Goal: Task Accomplishment & Management: Complete application form

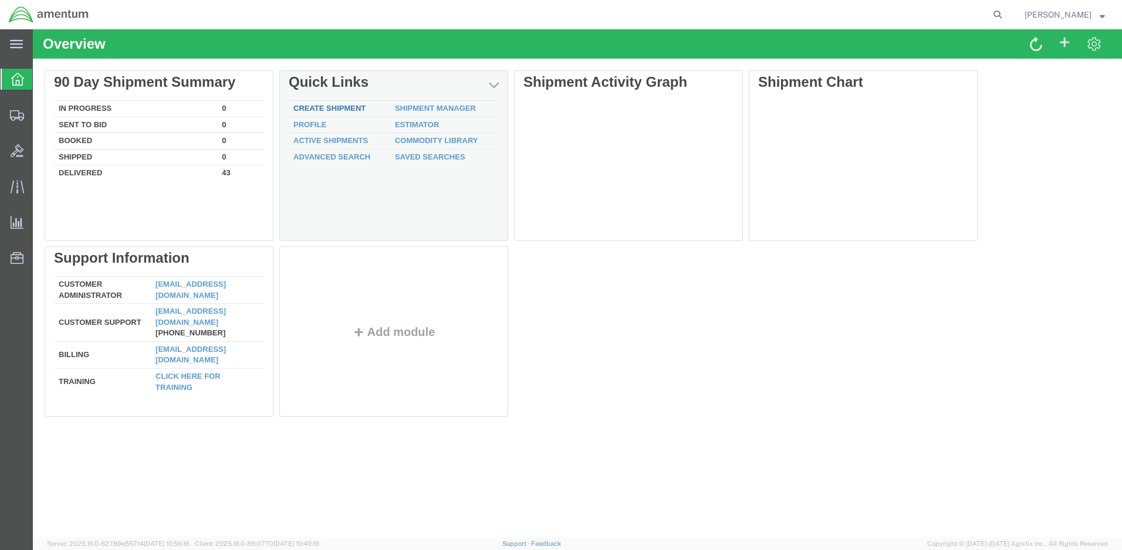
click at [327, 110] on link "Create Shipment" at bounding box center [329, 108] width 72 height 9
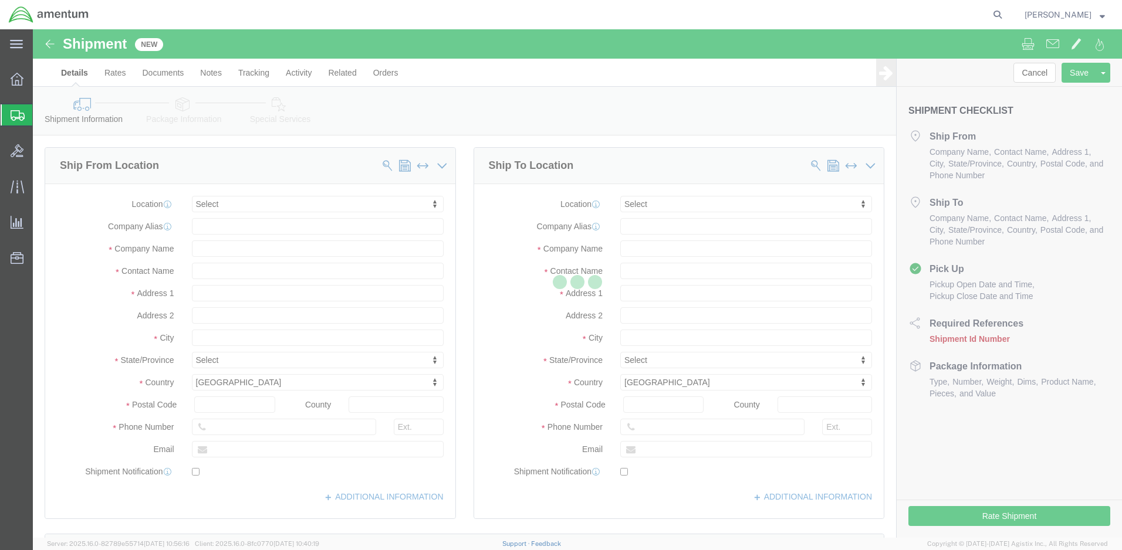
select select
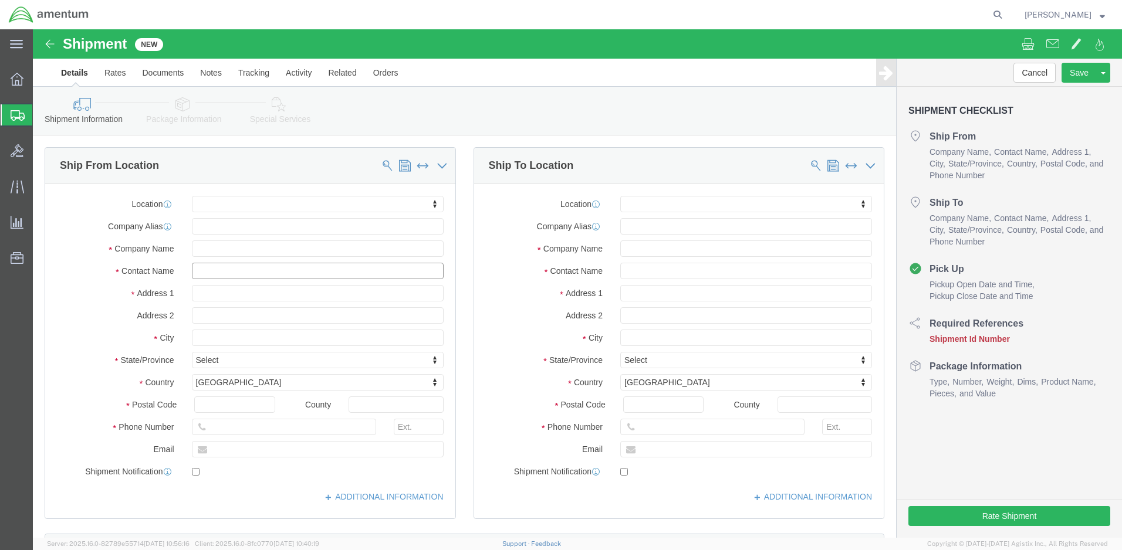
click input "text"
type input "[PERSON_NAME]"
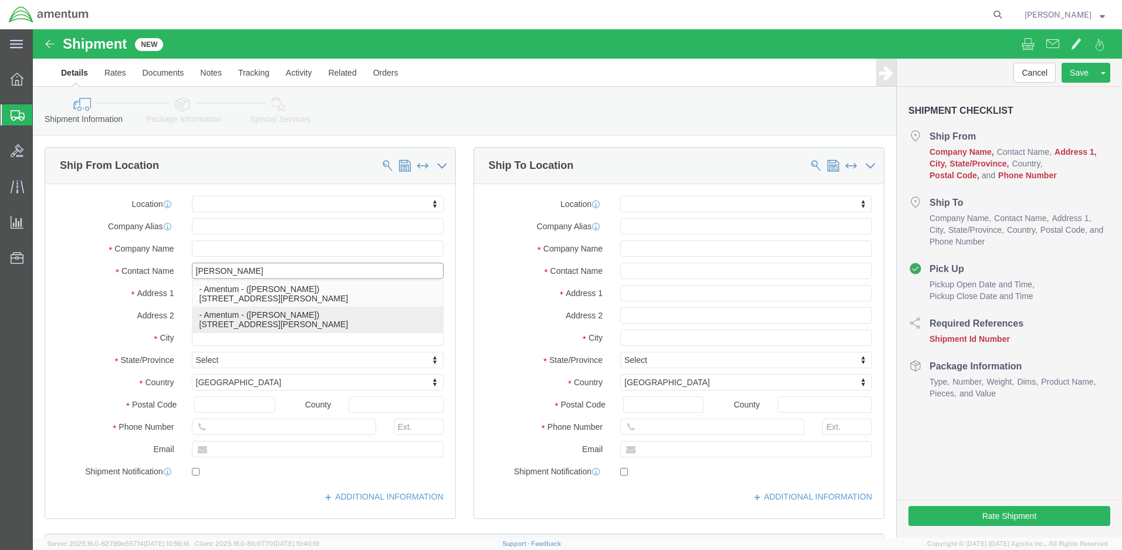
click p "- Amentum - ([PERSON_NAME]) [STREET_ADDRESS][PERSON_NAME]"
select select
type input "Amentum"
type input "[PERSON_NAME]"
type input "[GEOGRAPHIC_DATA]"
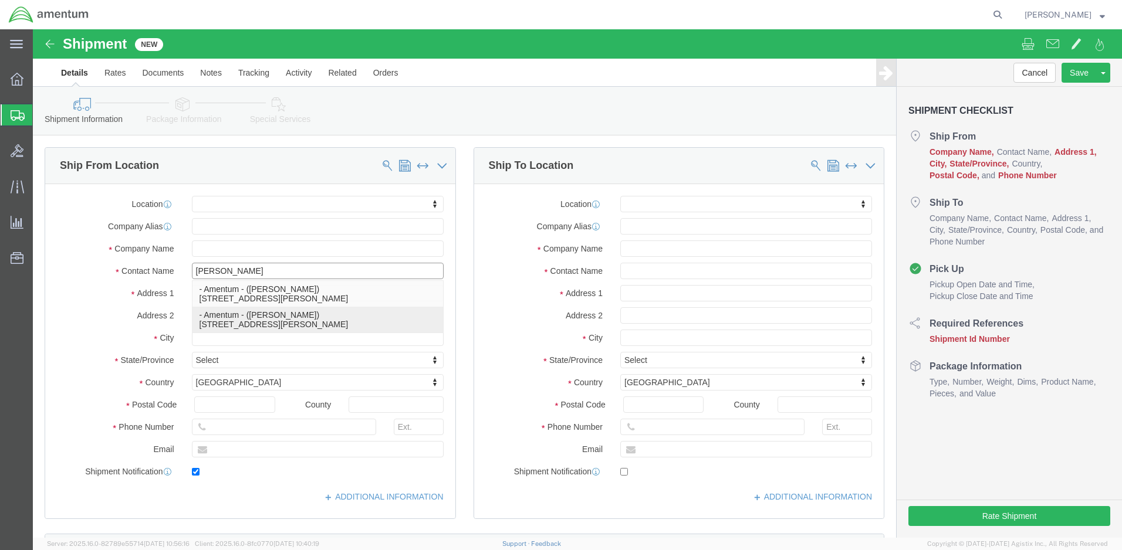
type input "BLDG 21"
type input "[PERSON_NAME]"
type input "92327"
type input "[PHONE_NUMBER]"
type input "[PERSON_NAME][EMAIL_ADDRESS][PERSON_NAME][DOMAIN_NAME]"
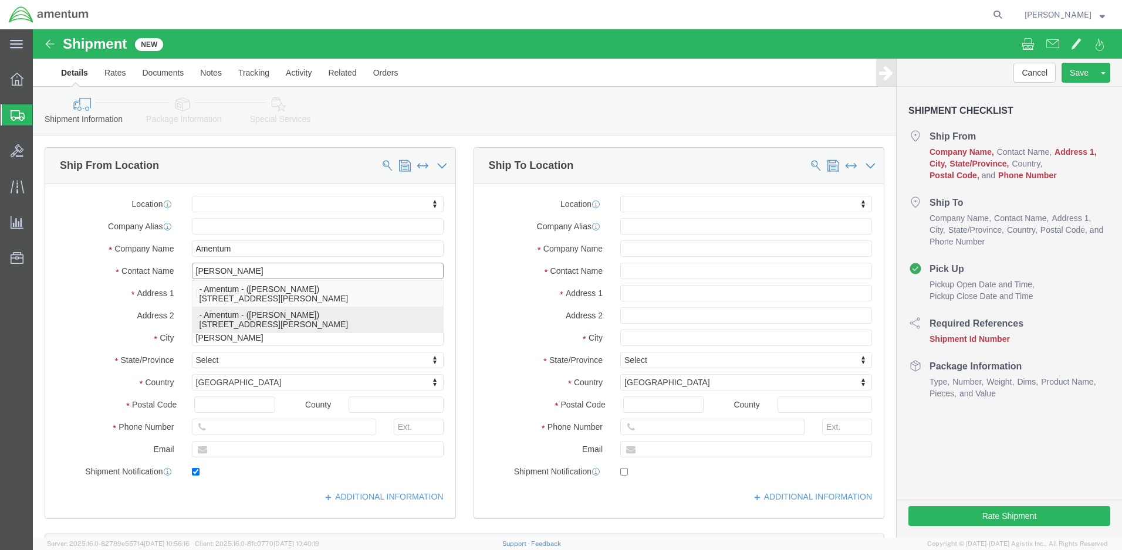
checkbox input "true"
select select "CA"
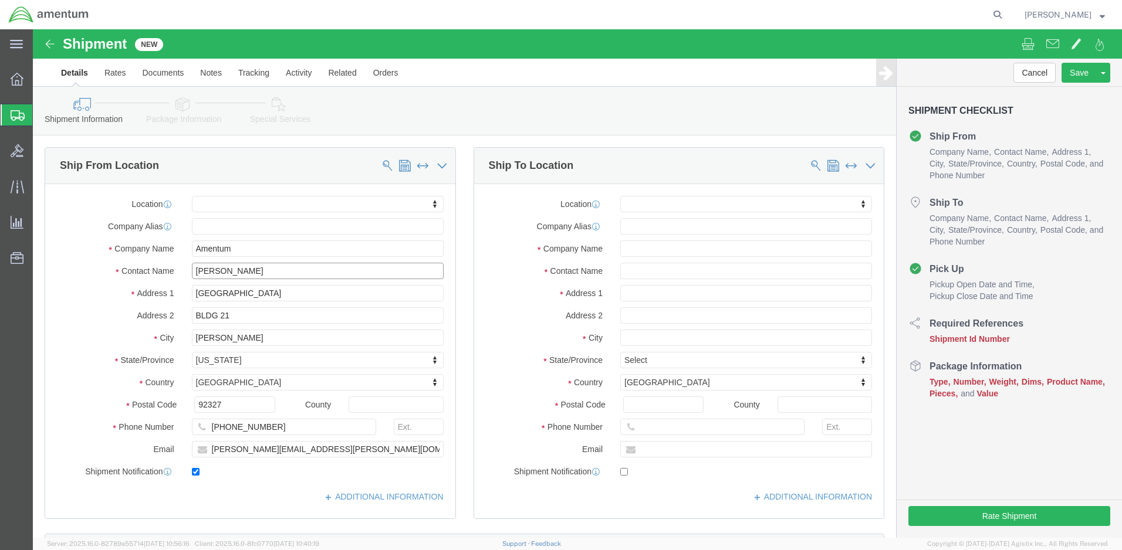
type input "[PERSON_NAME]"
click input "text"
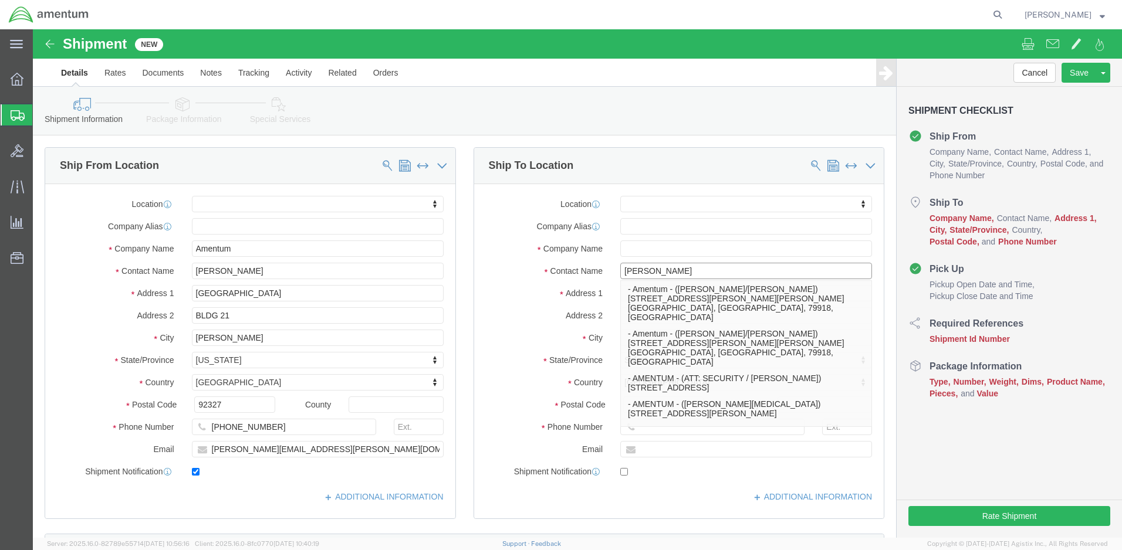
type input "[PERSON_NAME]"
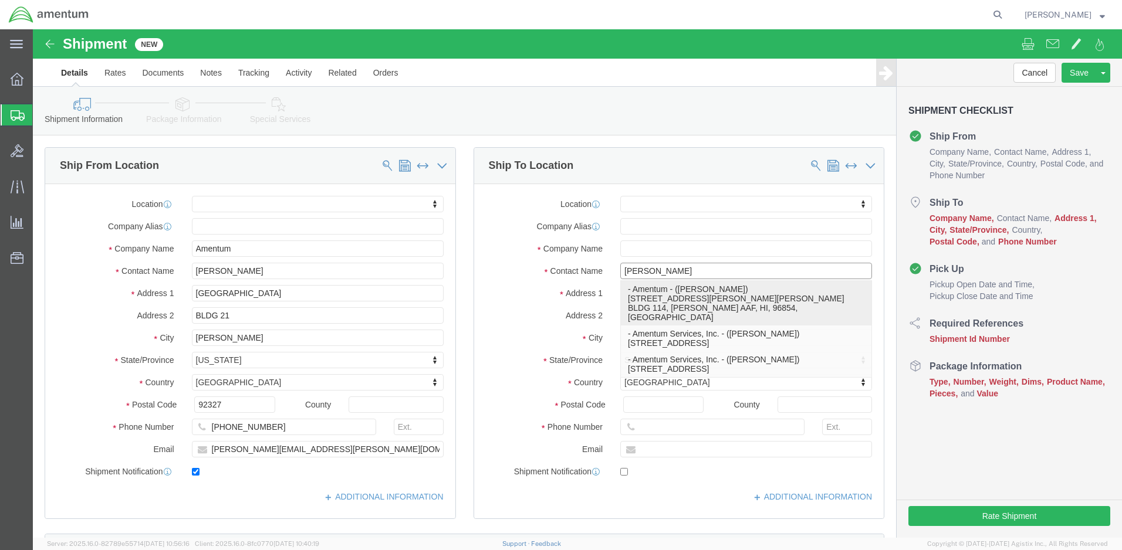
click p "- Amentum - ([PERSON_NAME]) [STREET_ADDRESS][PERSON_NAME][PERSON_NAME] BLDG 114…"
select select
type input "Amentum"
type input "[PERSON_NAME]"
type input "[STREET_ADDRESS][PERSON_NAME][PERSON_NAME] BLDG 114"
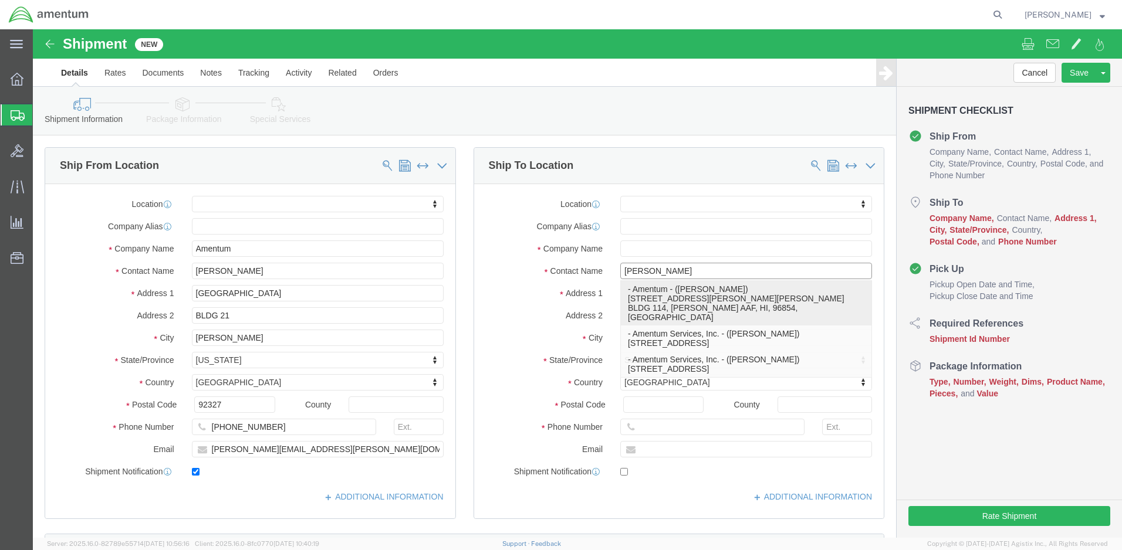
type input "[PERSON_NAME] AAF"
type input "96854"
select select "HI"
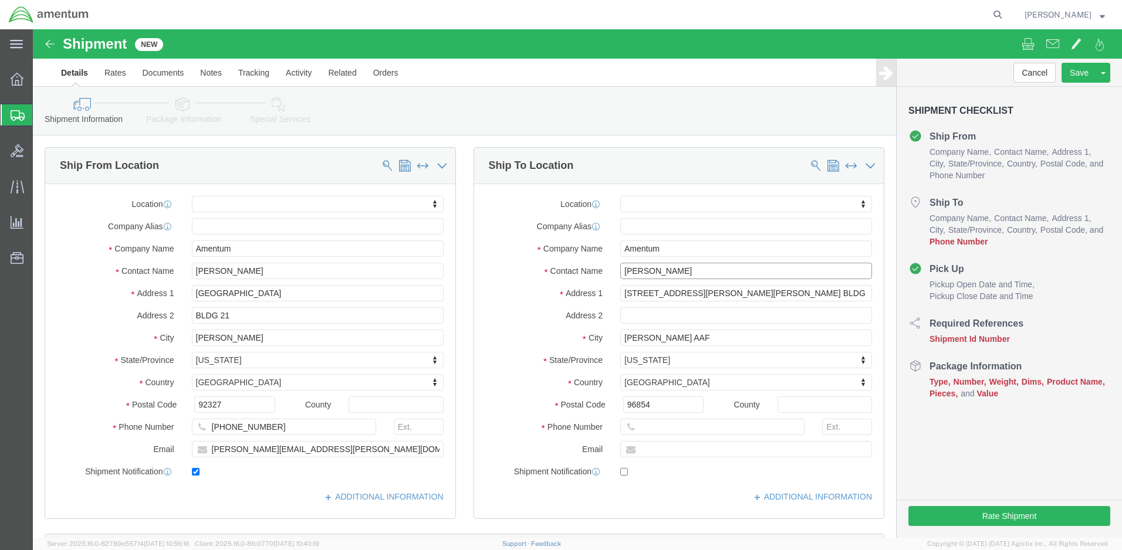
type input "[PERSON_NAME]"
click input "text"
paste input "[PHONE_NUMBER]"
type input "[PHONE_NUMBER]"
click input "text"
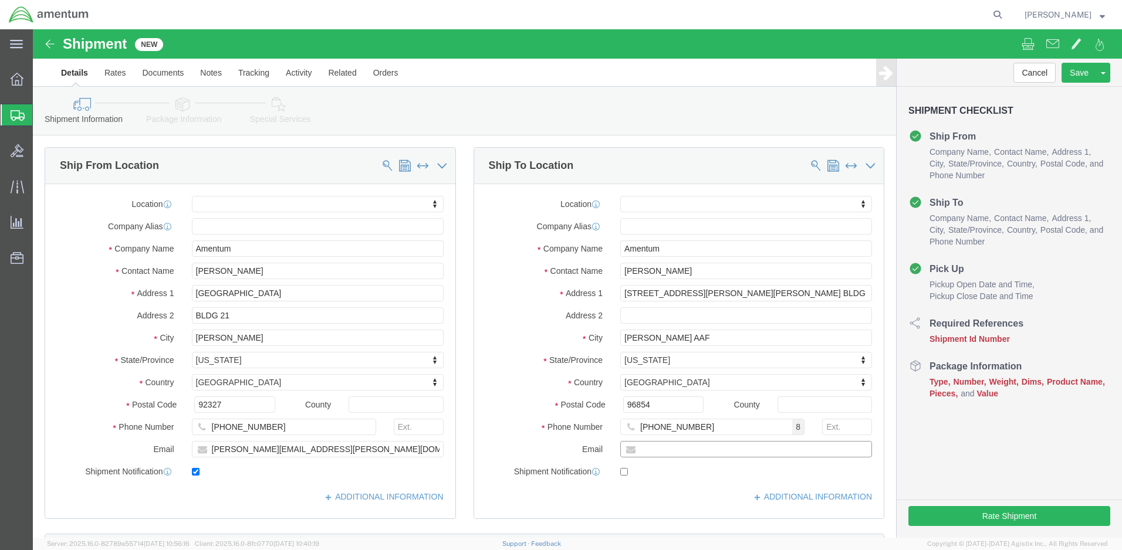
paste input "[PERSON_NAME][EMAIL_ADDRESS][PERSON_NAME][DOMAIN_NAME]"
type input "[PERSON_NAME][EMAIL_ADDRESS][PERSON_NAME][DOMAIN_NAME]"
click input "checkbox"
checkbox input "true"
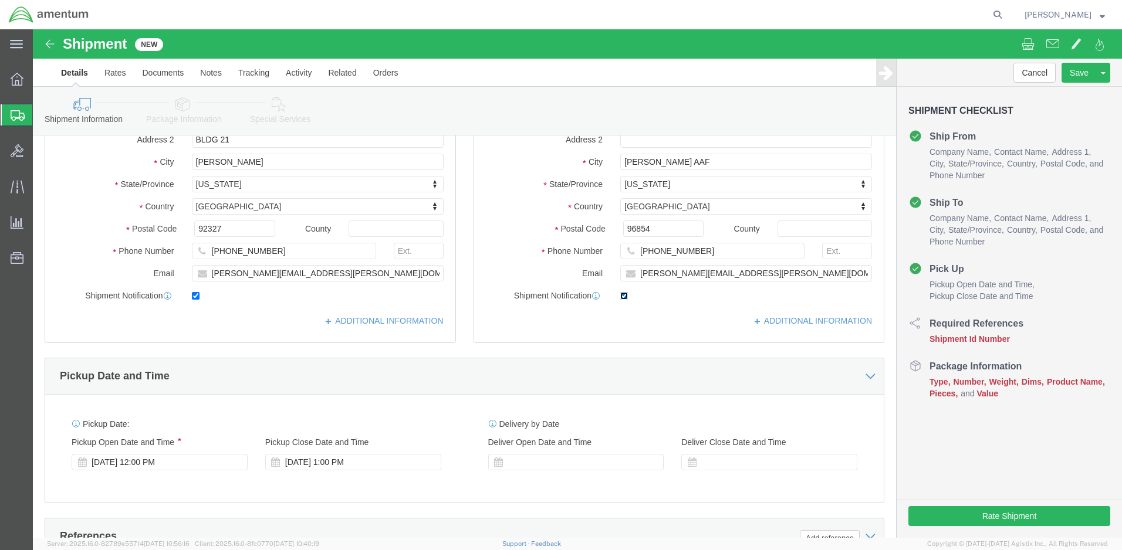
scroll to position [352, 0]
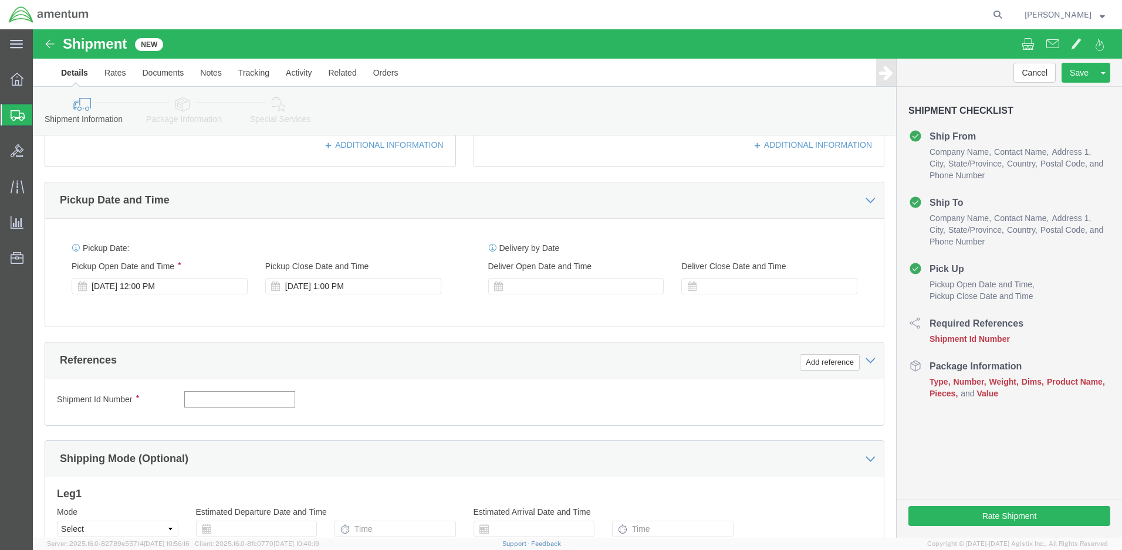
click input "text"
paste input "4999.R.2521.AK.AS.0A.[GEOGRAPHIC_DATA]00"
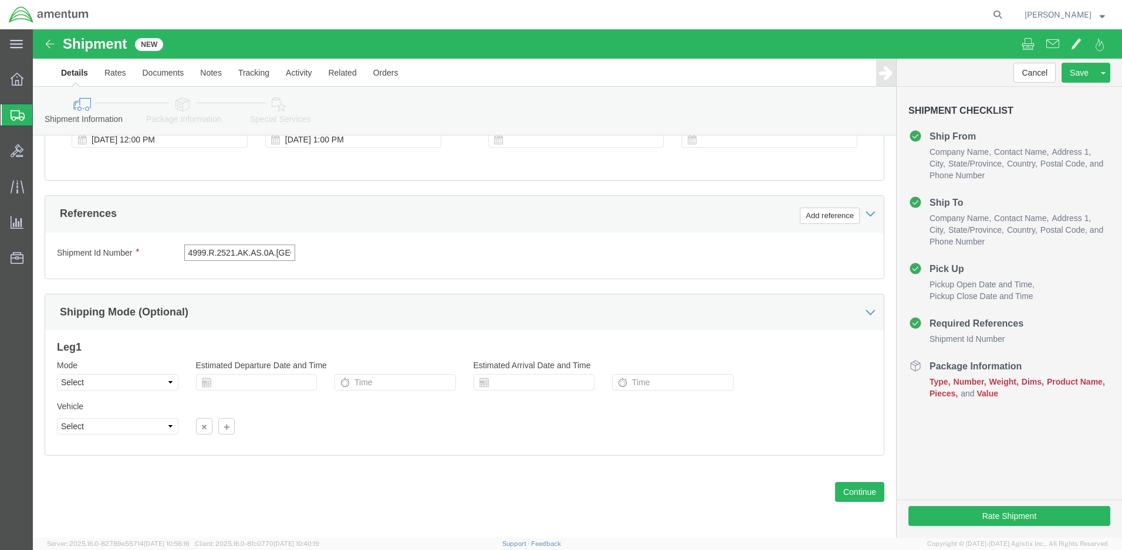
scroll to position [0, 21]
type input "4999.R.2521.AK.AS.0A.[GEOGRAPHIC_DATA]00"
click button "Continue"
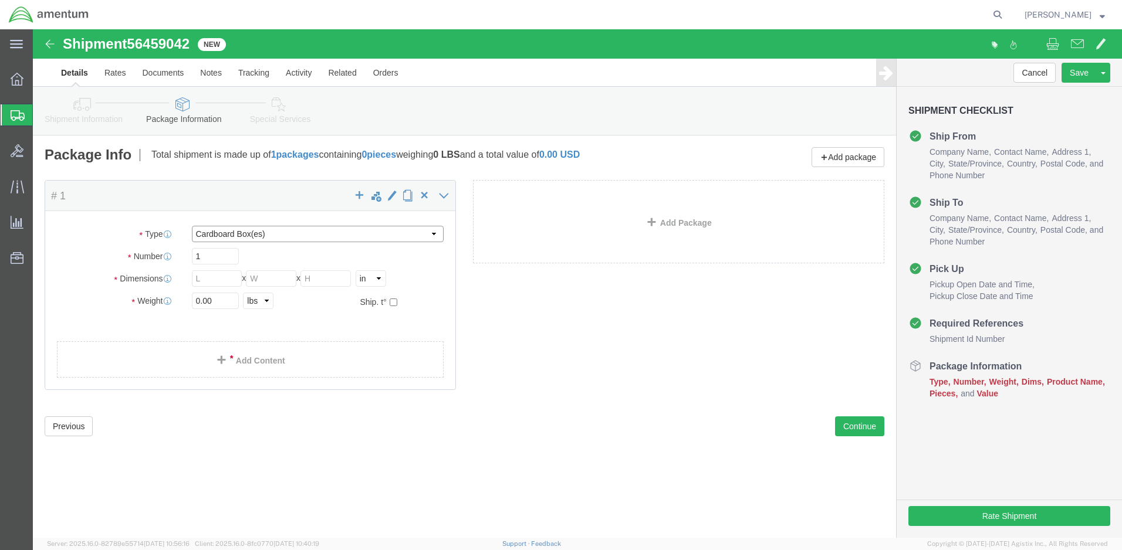
select select "ENV"
type input "9.50"
type input "12.50"
type input "0.25"
type input "1"
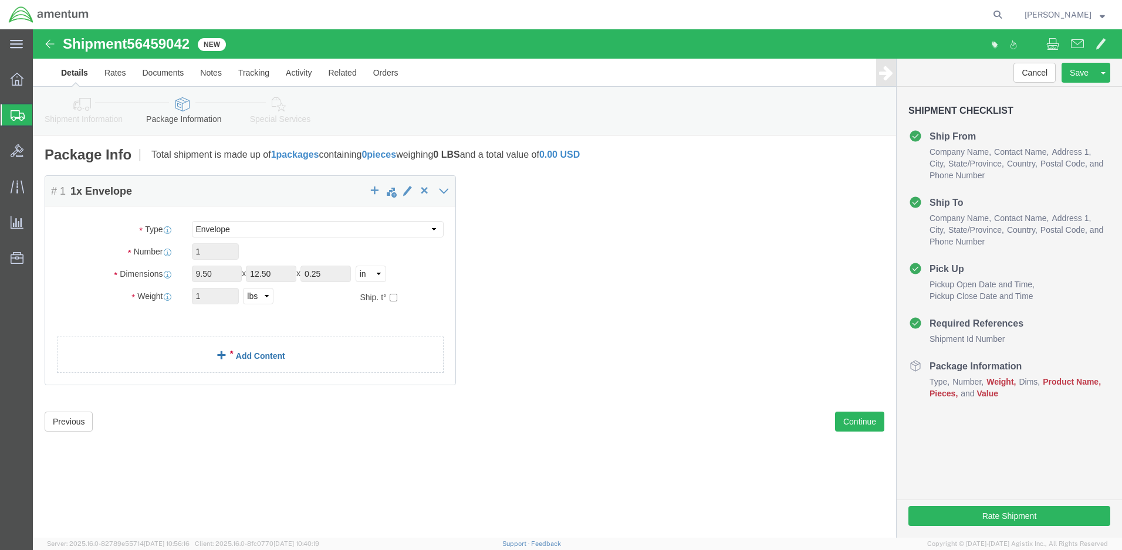
click link "Add Content"
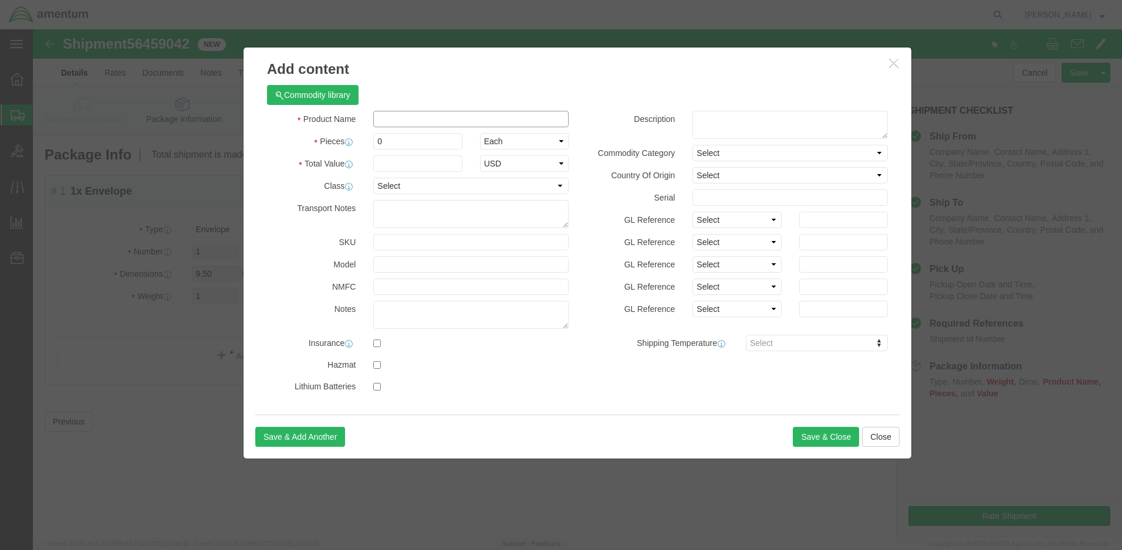
click input "text"
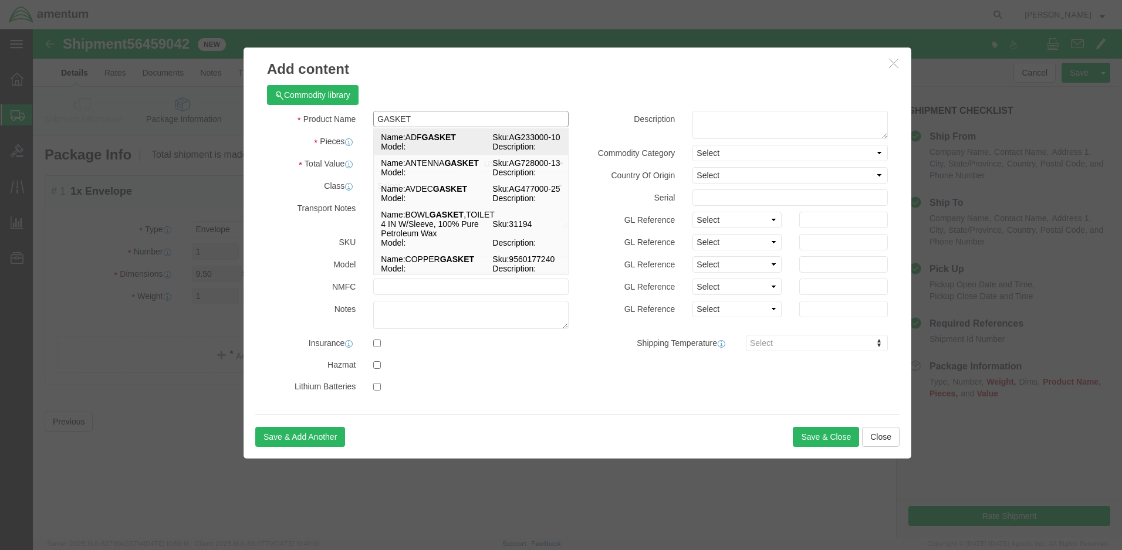
type input "GASKET"
click div "Product Name GASKET GASKET Name: ADF GASKET Sku: AG233000-10 Model: Description…"
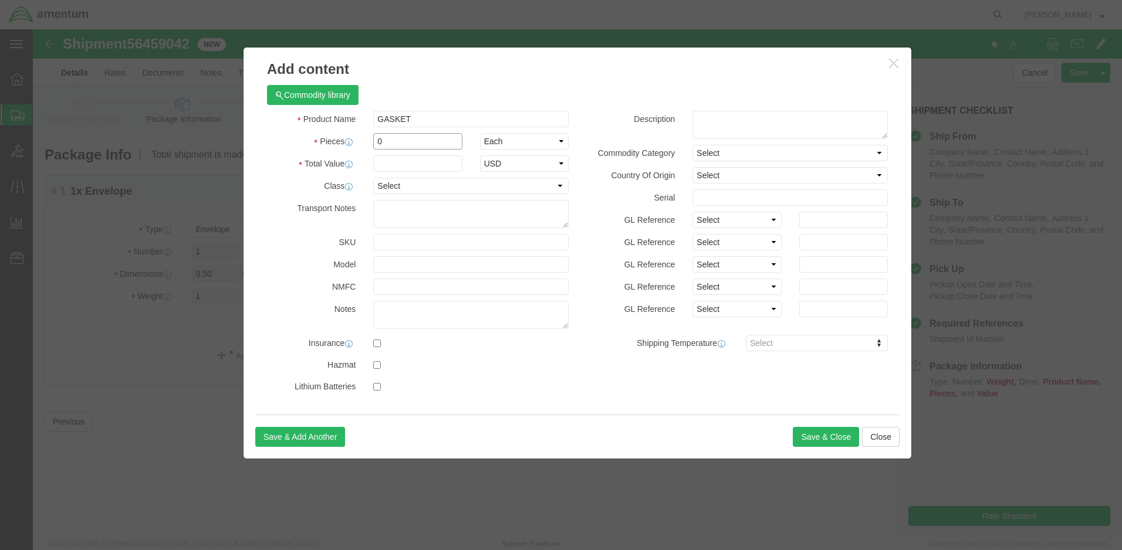
click input "0"
type input "1"
click input "text"
type input "5.00"
select select "50"
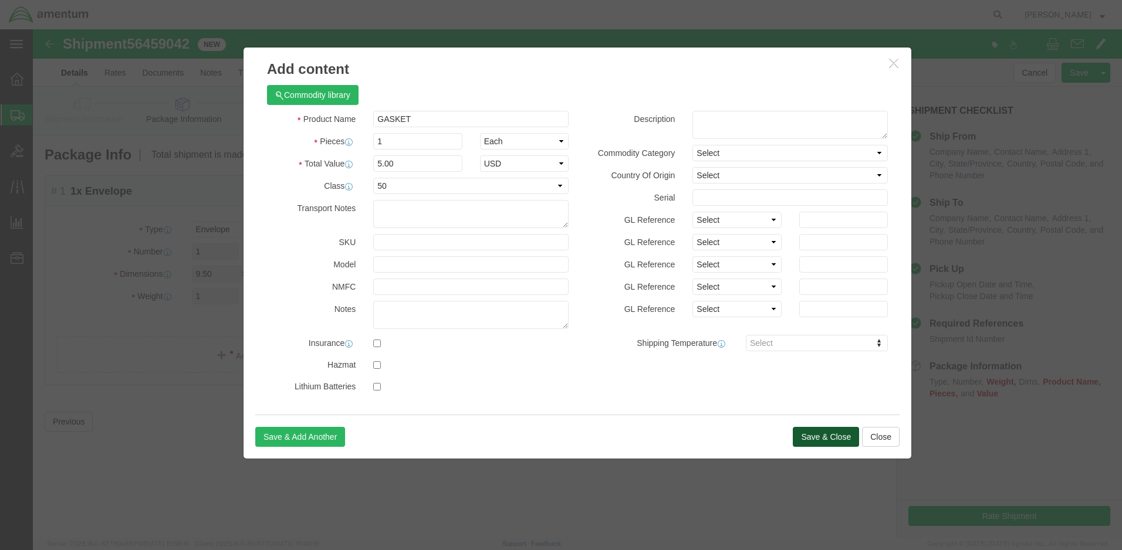
click button "Save & Close"
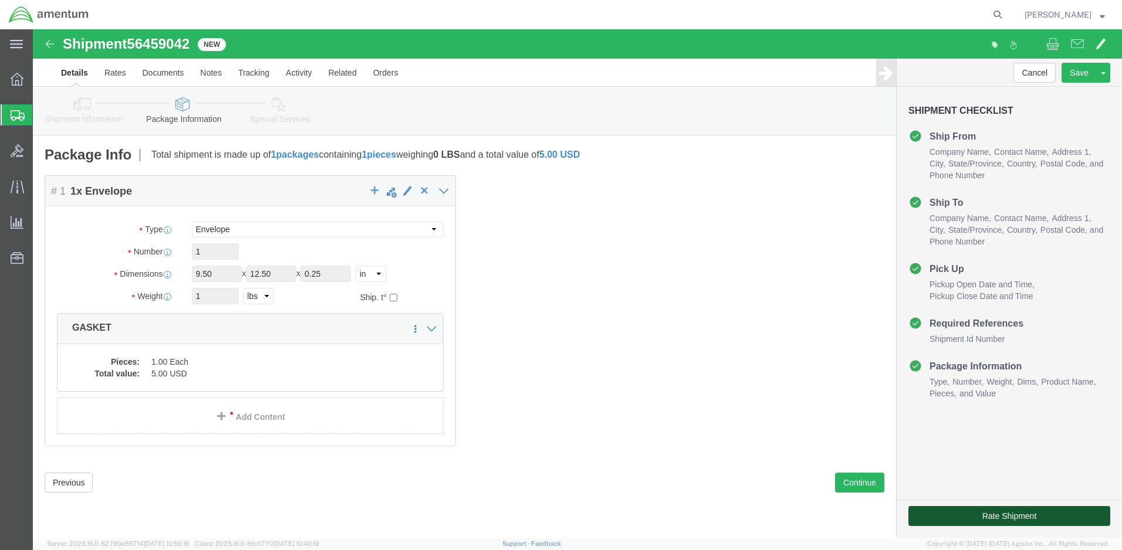
click button "Rate Shipment"
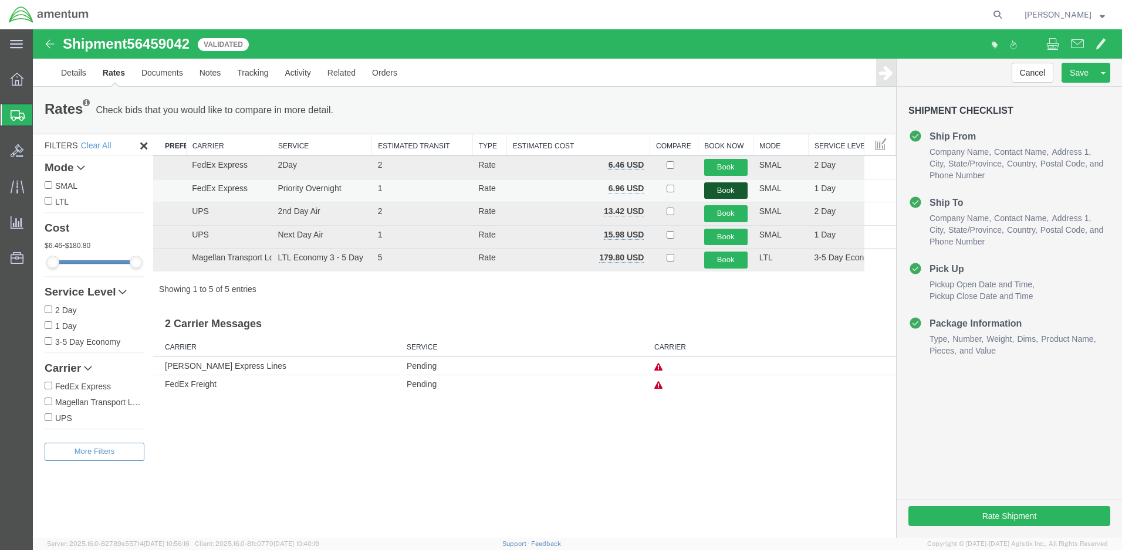
click at [715, 192] on button "Book" at bounding box center [725, 190] width 43 height 17
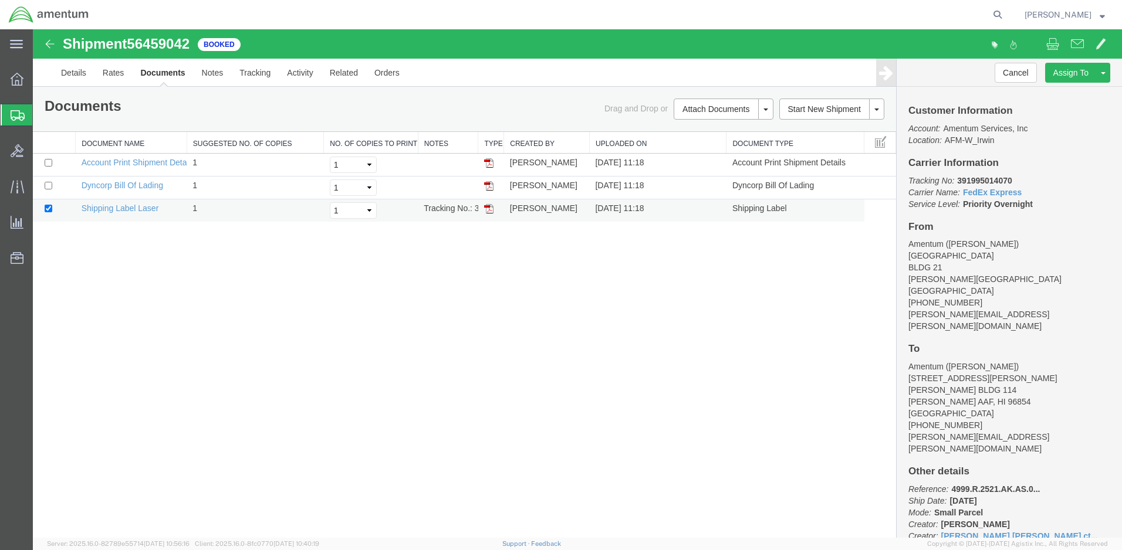
click at [516, 208] on td "[PERSON_NAME]" at bounding box center [547, 210] width 86 height 23
click at [489, 210] on img at bounding box center [488, 208] width 9 height 9
